Goal: Information Seeking & Learning: Learn about a topic

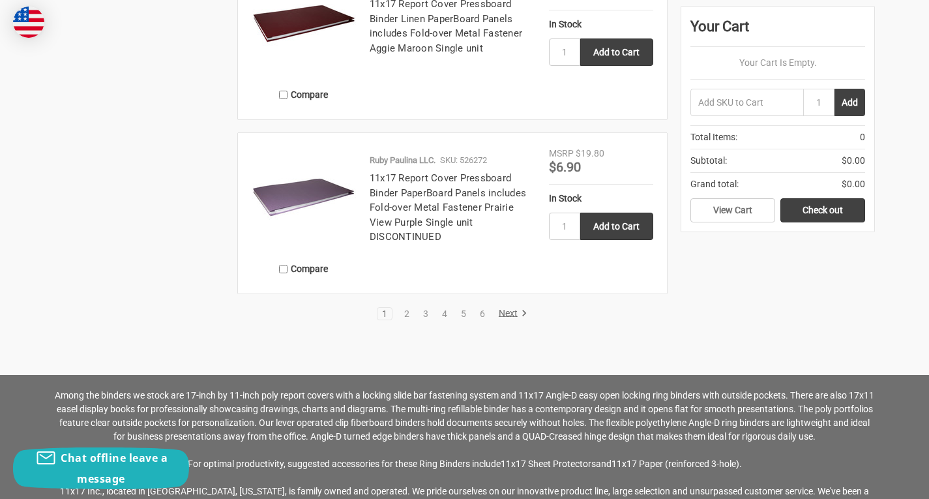
scroll to position [2562, 0]
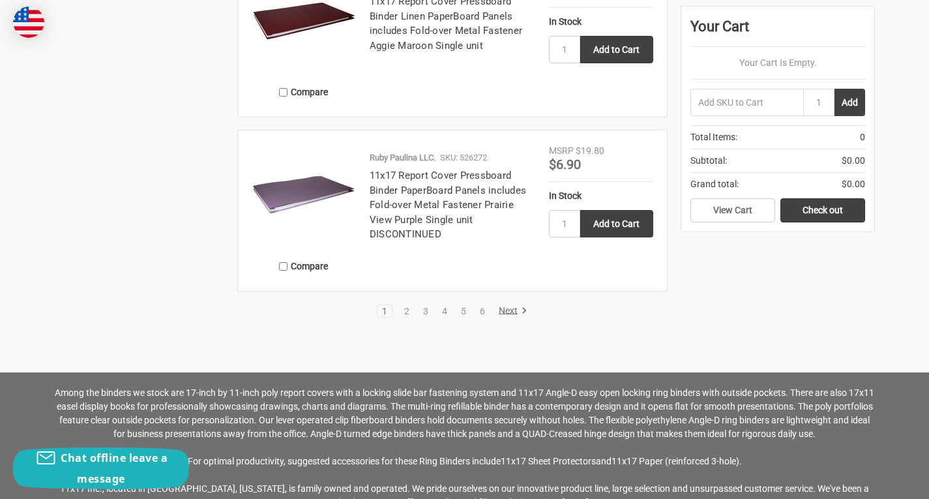
click at [514, 310] on link "Next" at bounding box center [510, 311] width 33 height 12
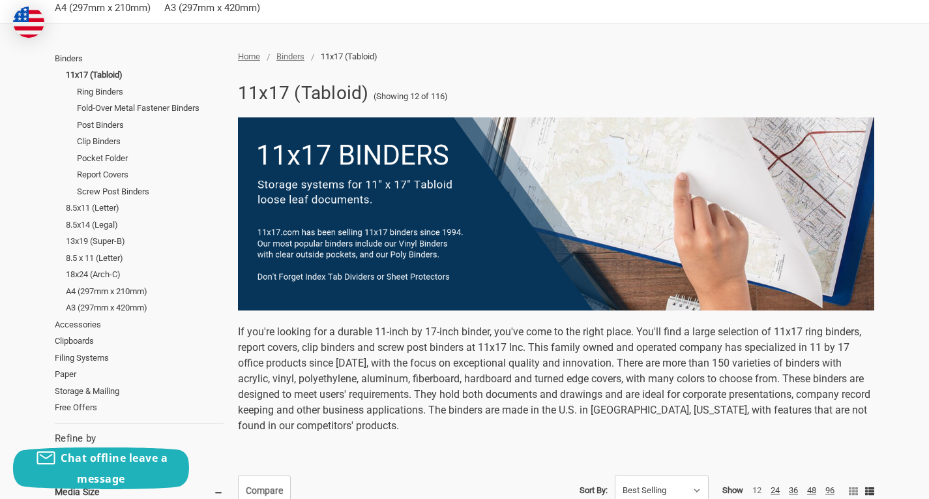
scroll to position [161, 0]
click at [100, 125] on link "Post Binders" at bounding box center [150, 124] width 147 height 17
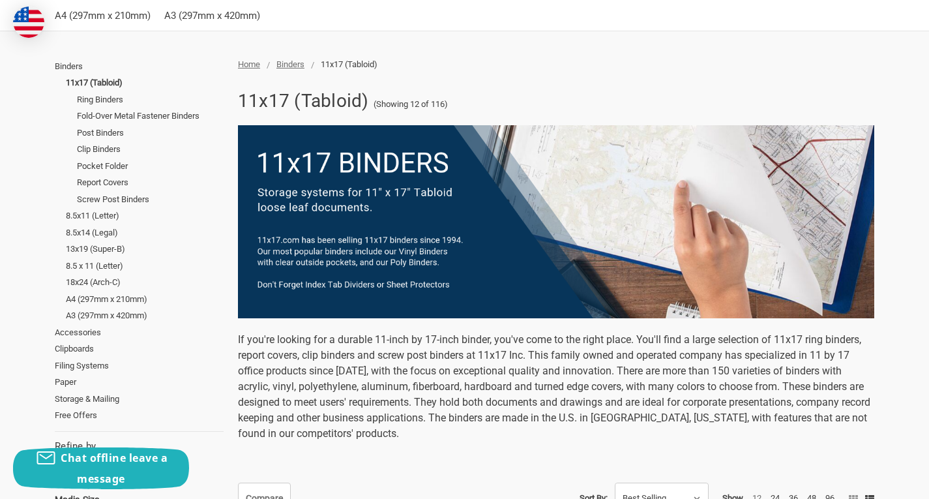
click at [288, 62] on span "Binders" at bounding box center [290, 64] width 28 height 10
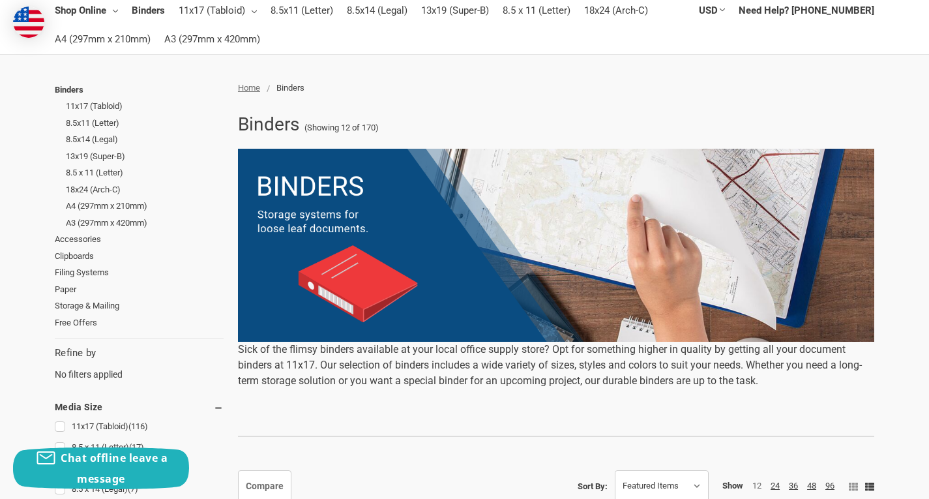
scroll to position [123, 0]
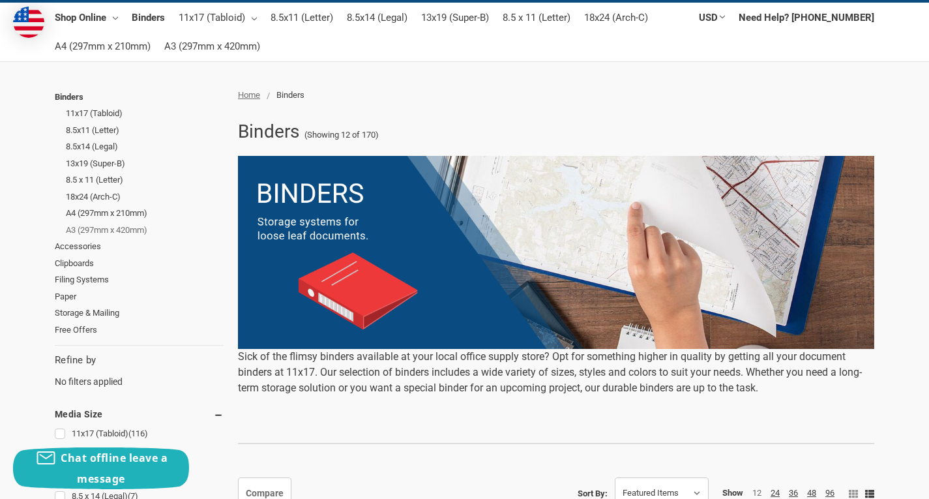
click at [97, 230] on link "A3 (297mm x 420mm)" at bounding box center [145, 230] width 158 height 17
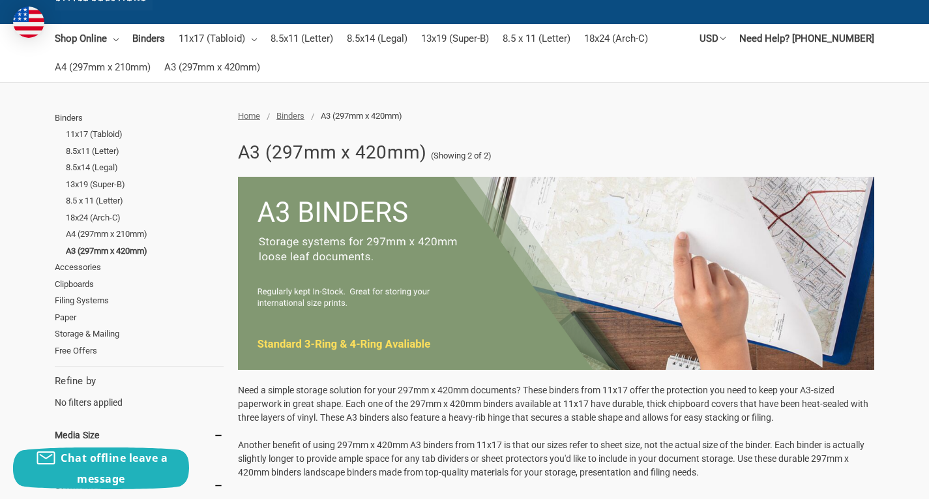
scroll to position [97, 0]
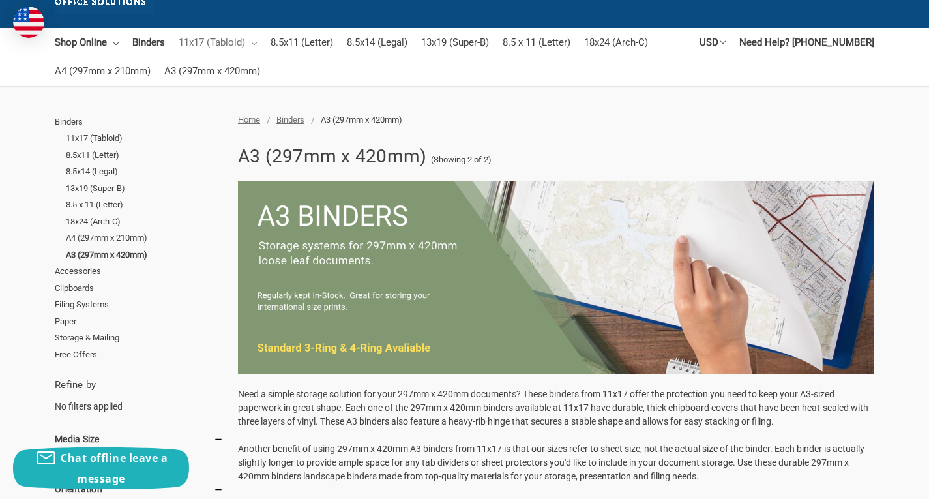
click at [223, 46] on link "11x17 (Tabloid)" at bounding box center [218, 42] width 78 height 29
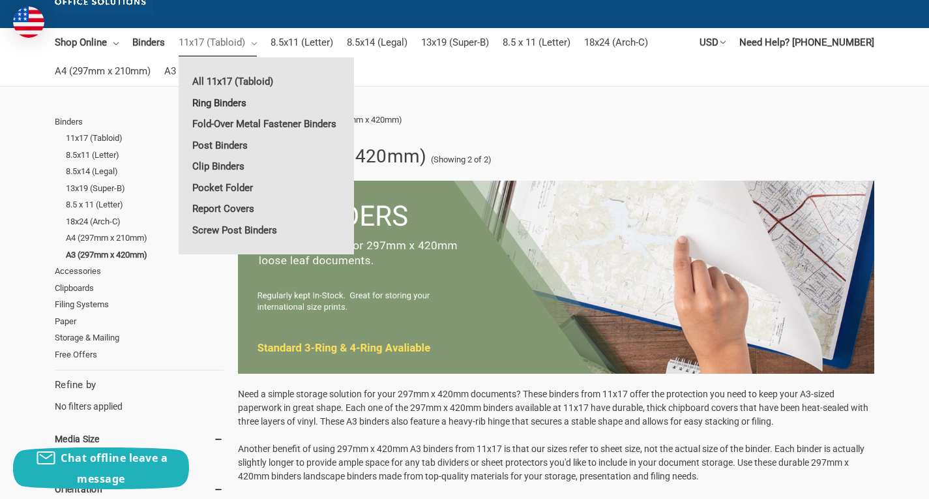
click at [207, 100] on link "Ring Binders" at bounding box center [266, 103] width 175 height 21
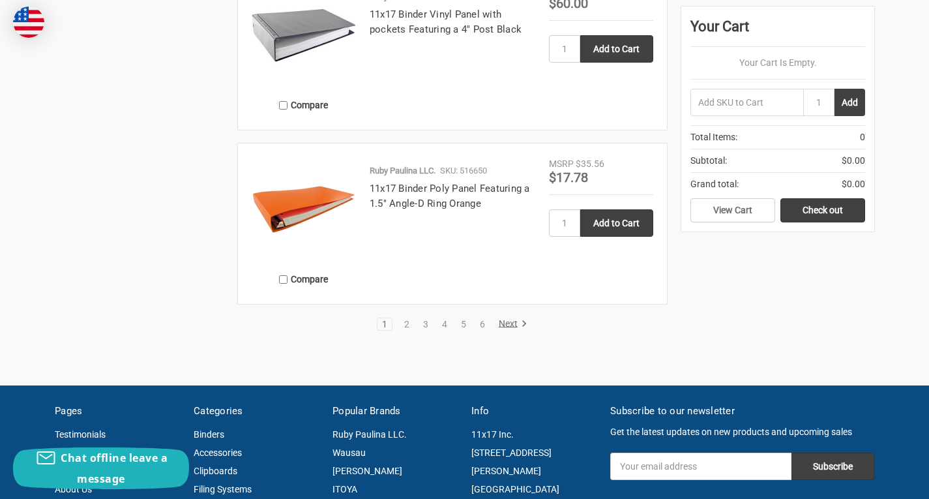
scroll to position [2103, 0]
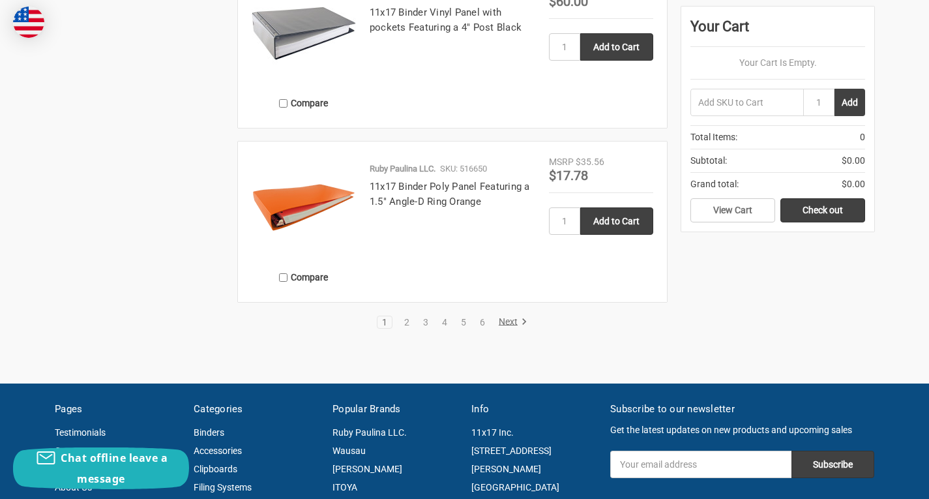
click at [510, 317] on link "Next" at bounding box center [510, 322] width 33 height 12
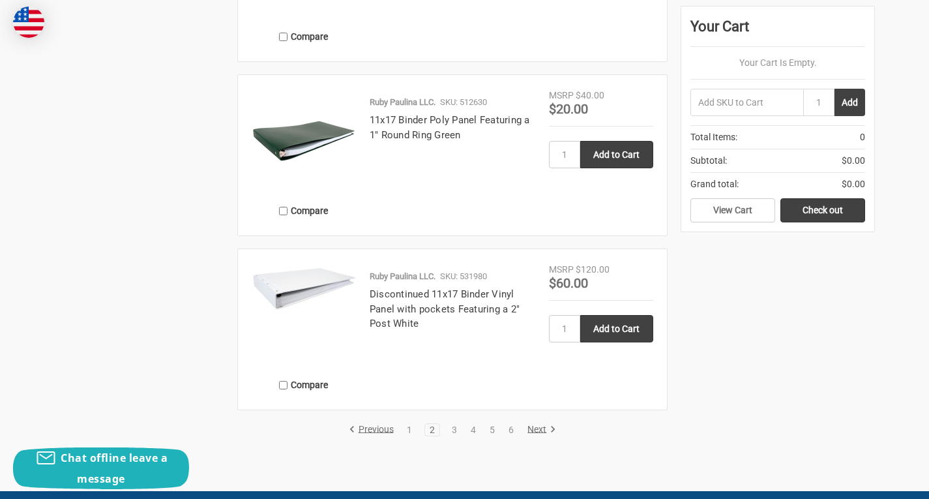
scroll to position [2009, 0]
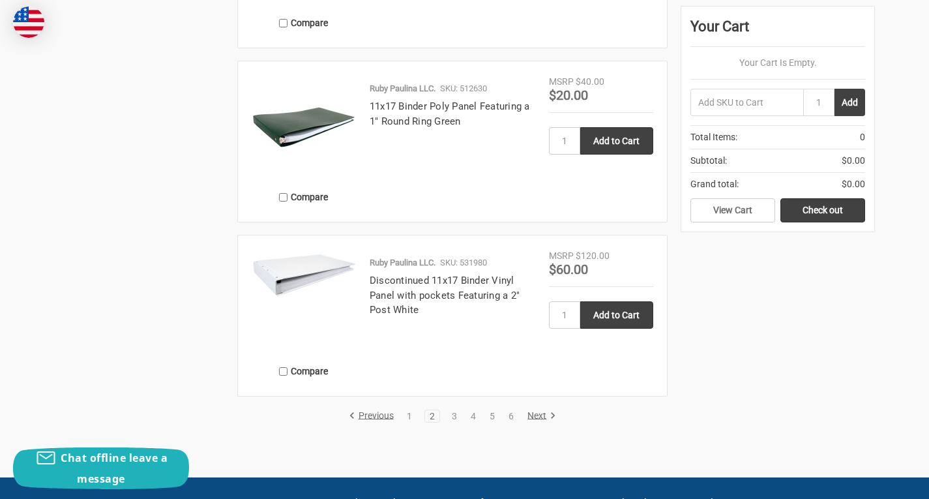
click at [548, 418] on link "Next" at bounding box center [539, 416] width 33 height 12
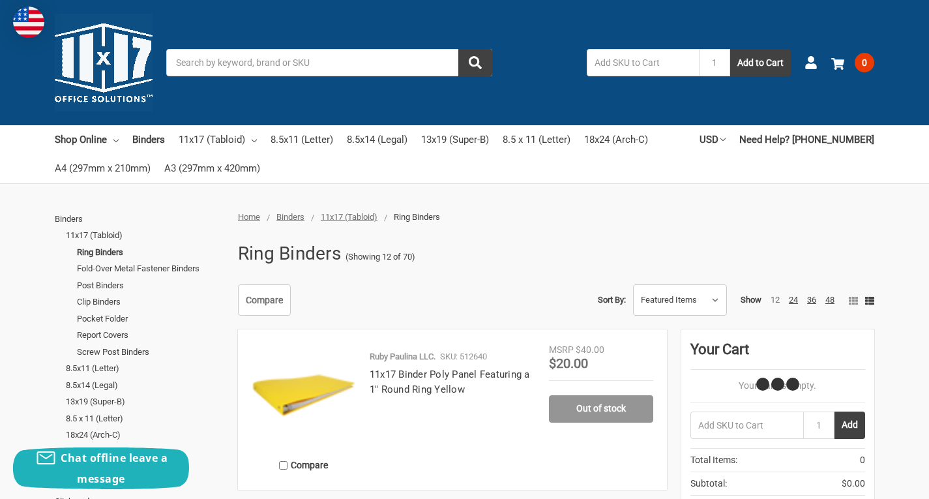
click at [541, 417] on div "Ruby Paulina LLC. SKU: 512640 11x17 Binder Poly Panel Featuring a 1" Round Ring…" at bounding box center [452, 413] width 193 height 126
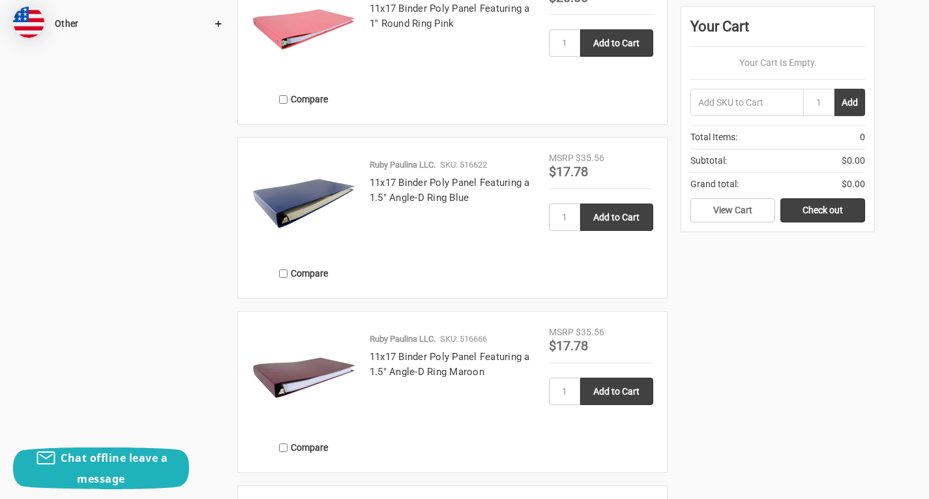
scroll to position [1760, 0]
